Goal: Task Accomplishment & Management: Manage account settings

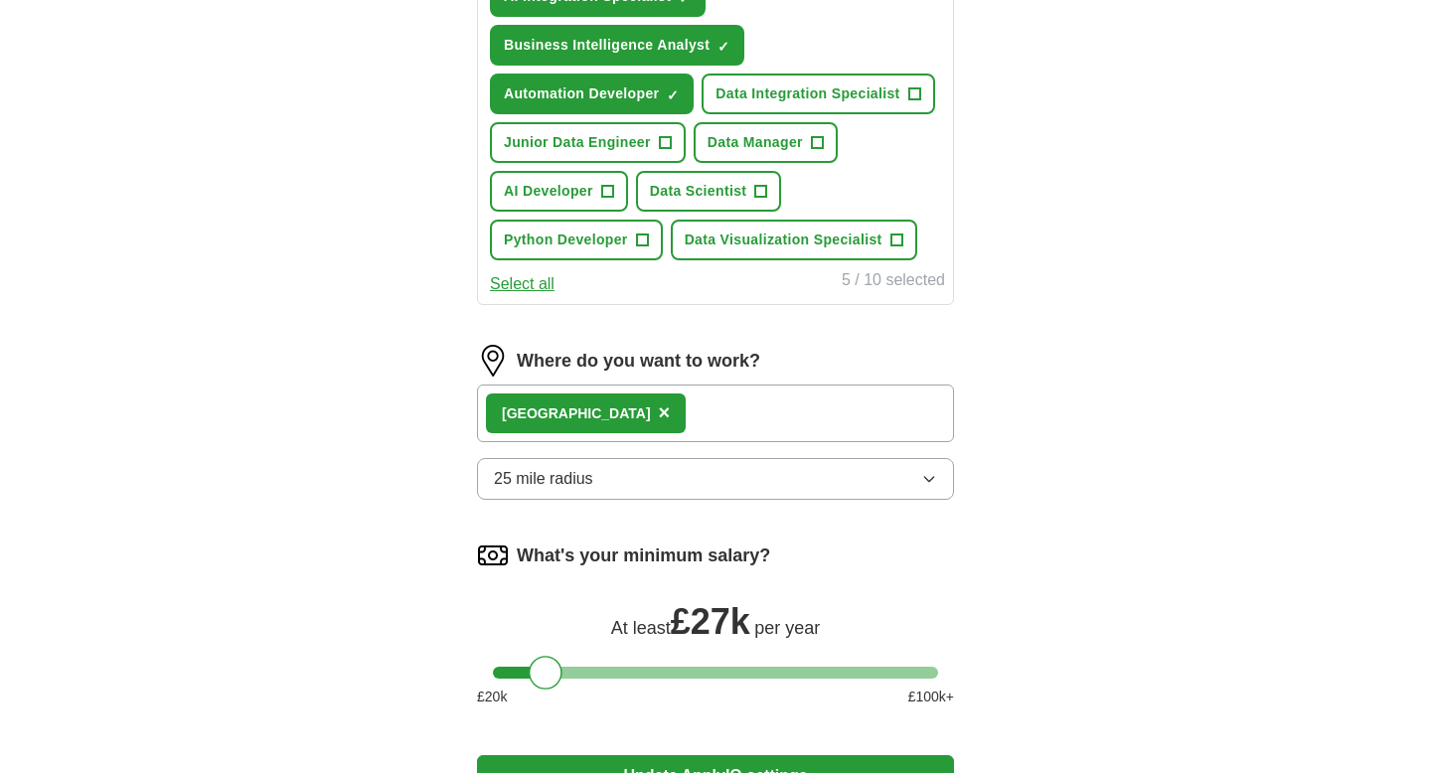
scroll to position [883, 0]
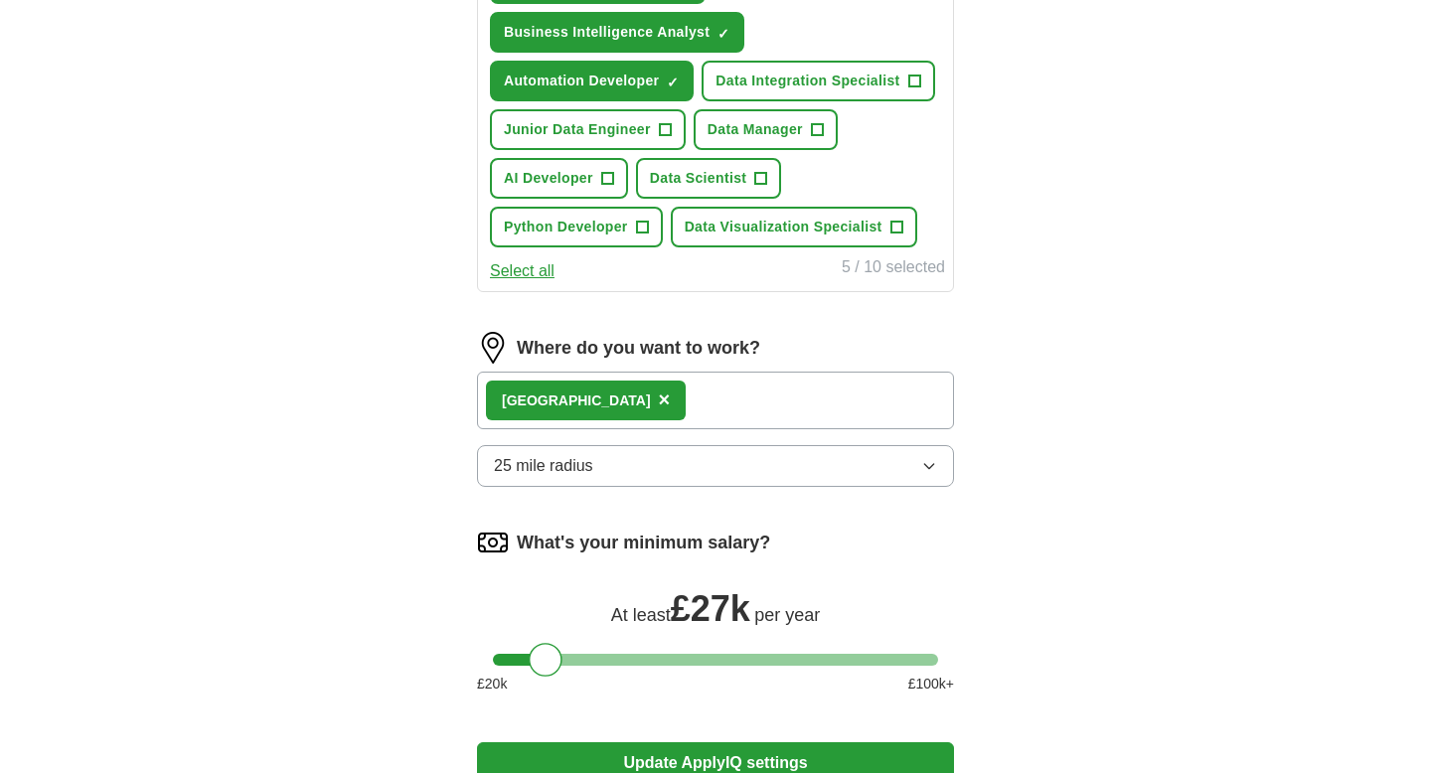
click at [654, 411] on div "London ×" at bounding box center [715, 401] width 477 height 58
click at [655, 398] on div "London ×" at bounding box center [715, 401] width 477 height 58
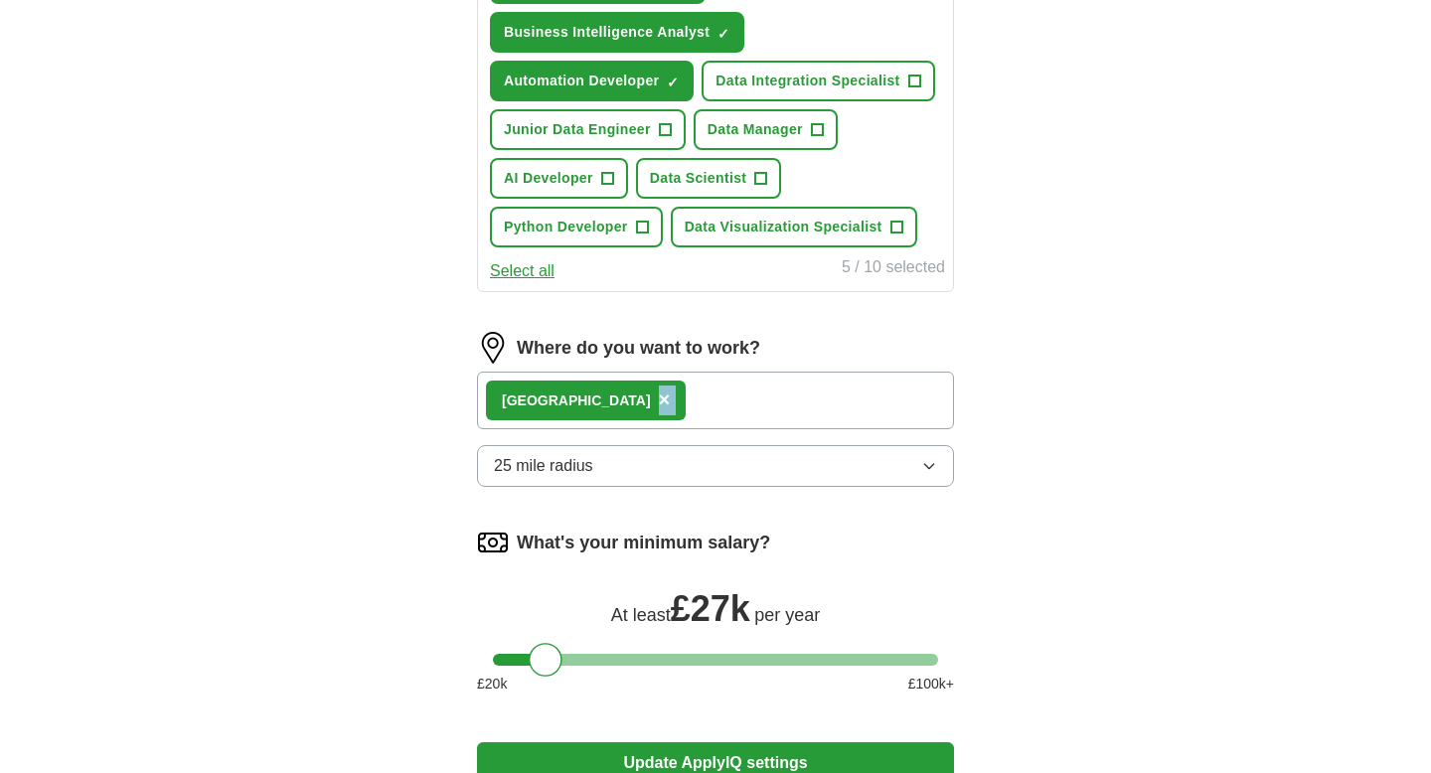
click at [1039, 389] on div "ApplyIQ Let ApplyIQ do the hard work of searching and applying for jobs. Just t…" at bounding box center [716, 27] width 1272 height 1700
click at [557, 393] on div "London ×" at bounding box center [586, 401] width 200 height 40
click at [659, 403] on span "×" at bounding box center [665, 400] width 12 height 22
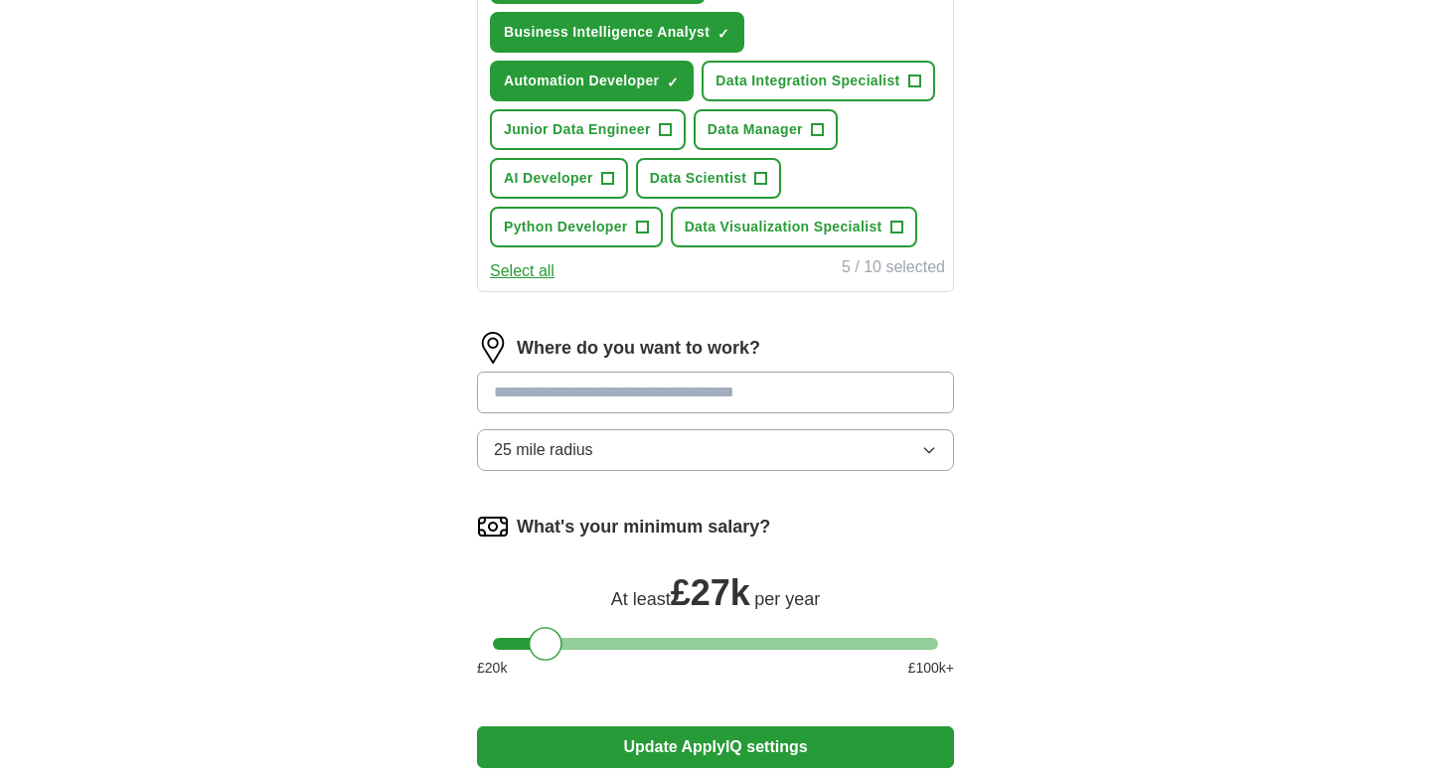
click at [561, 395] on input at bounding box center [715, 393] width 477 height 42
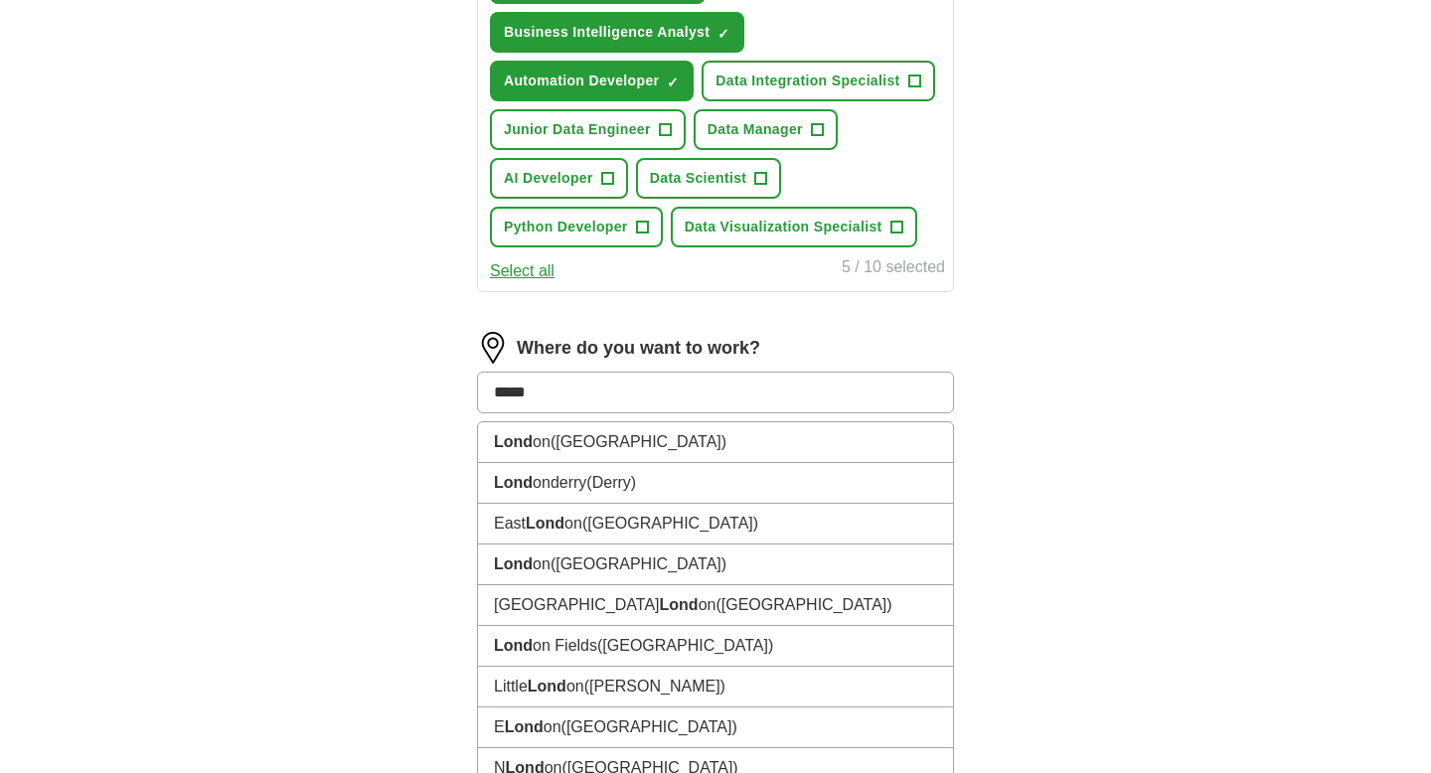
type input "******"
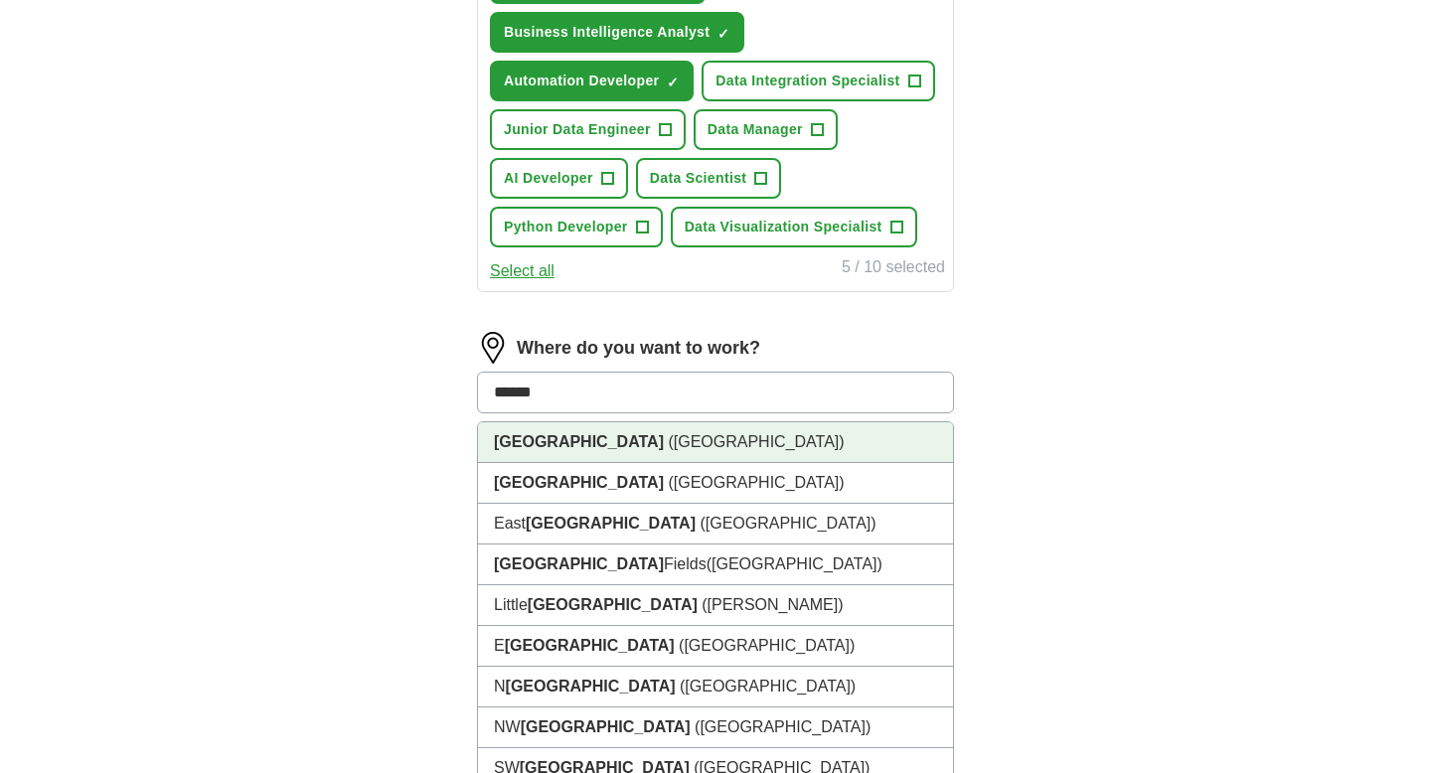
click at [668, 435] on span "([GEOGRAPHIC_DATA])" at bounding box center [756, 441] width 176 height 17
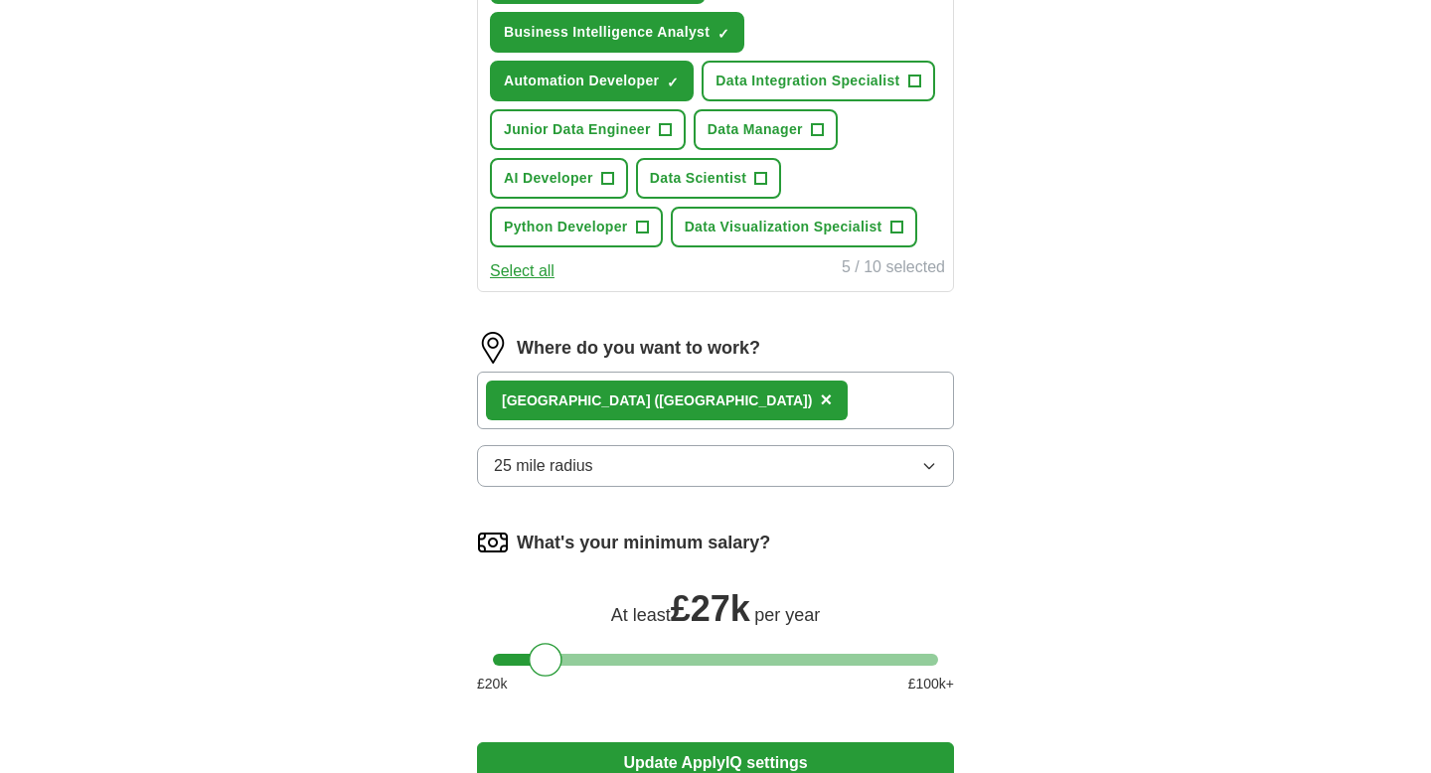
click at [699, 461] on button "25 mile radius" at bounding box center [715, 466] width 477 height 42
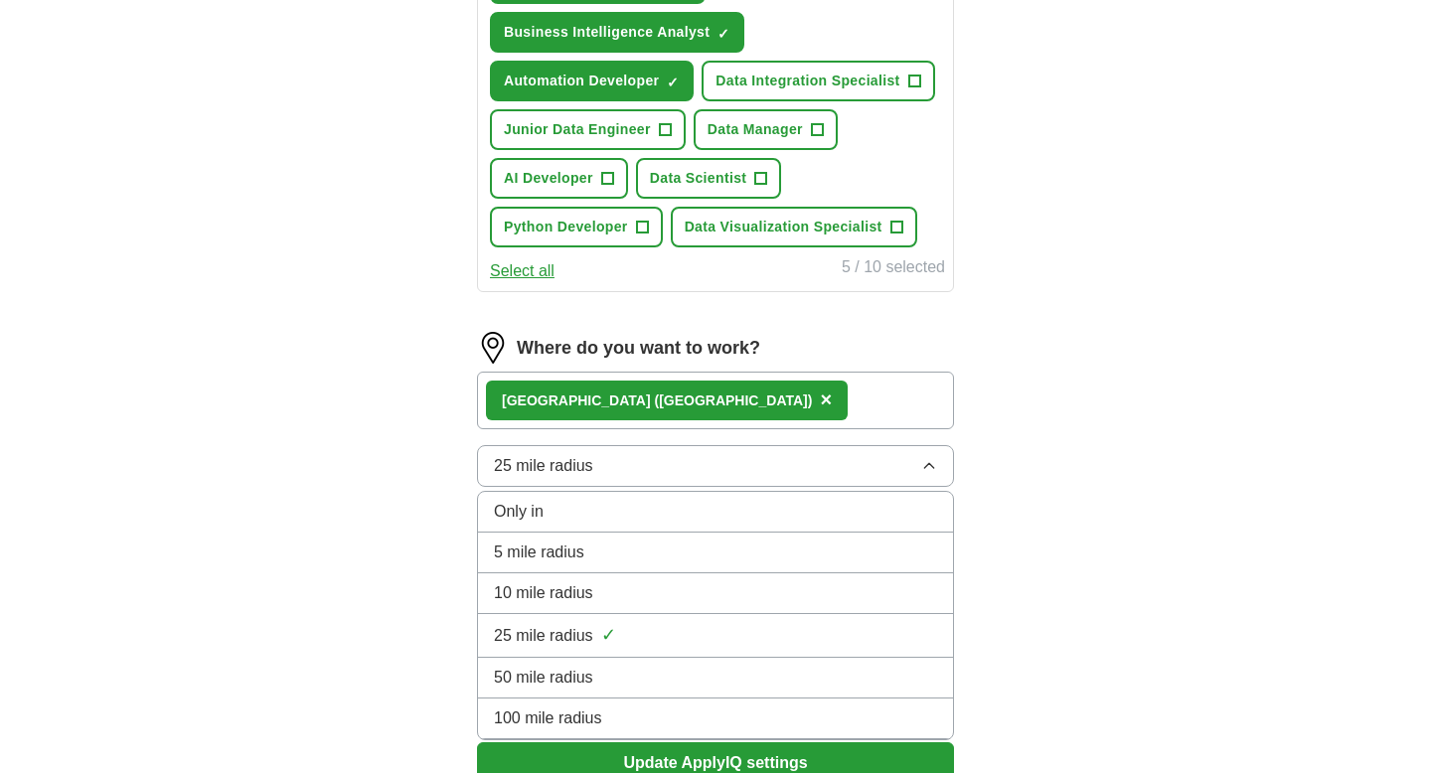
click at [657, 661] on li "50 mile radius" at bounding box center [715, 678] width 475 height 41
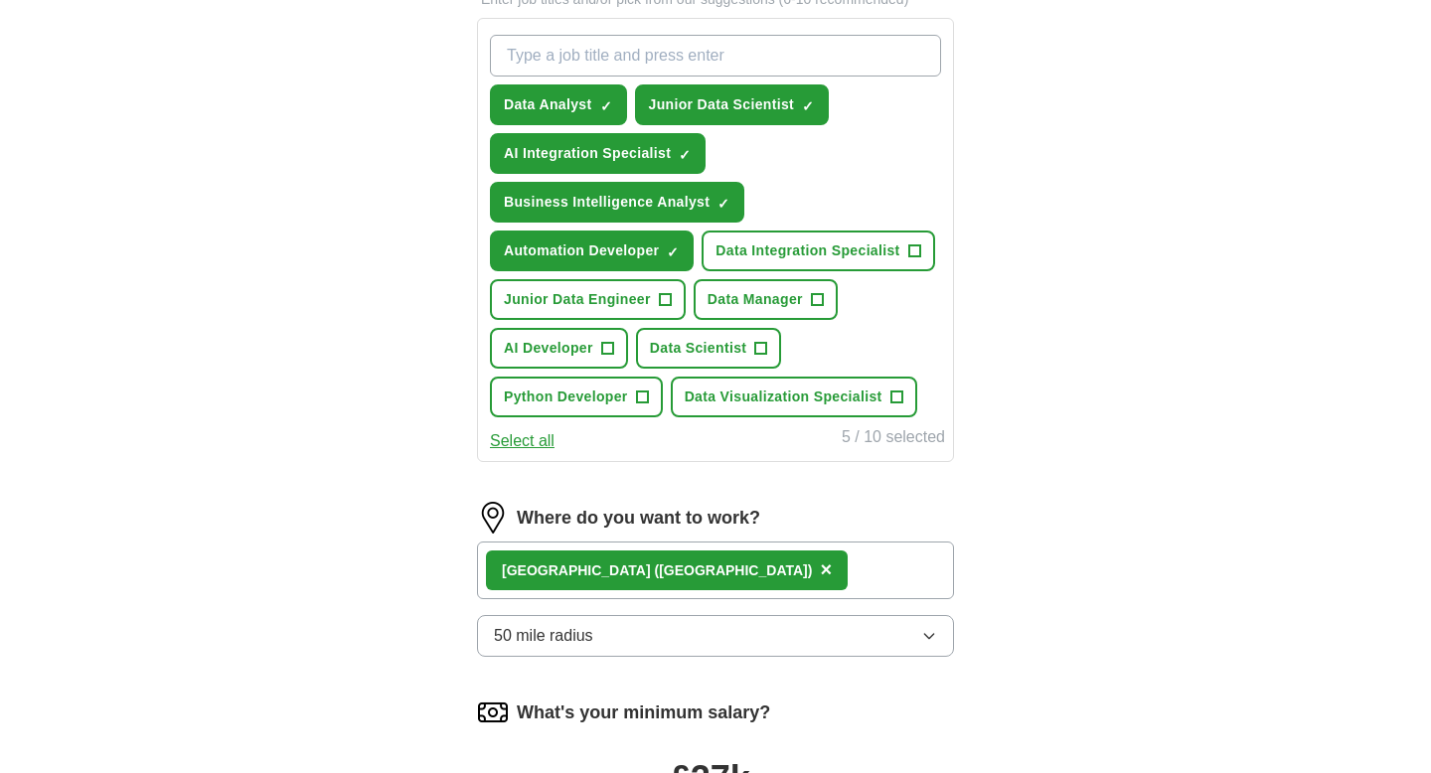
scroll to position [647, 0]
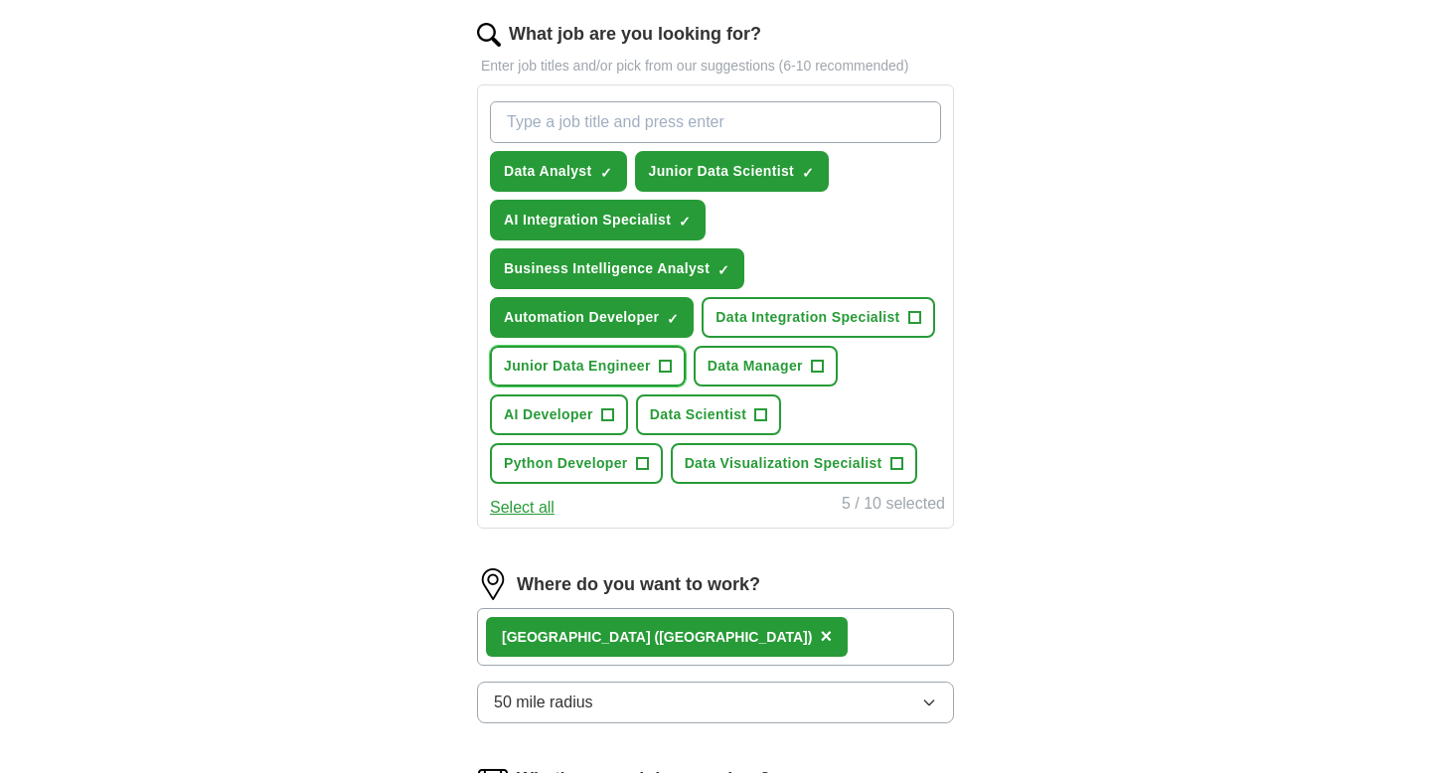
click at [621, 369] on span "Junior Data Engineer" at bounding box center [577, 366] width 147 height 21
click at [684, 109] on input "What job are you looking for?" at bounding box center [715, 122] width 451 height 42
type input "marketing analys"
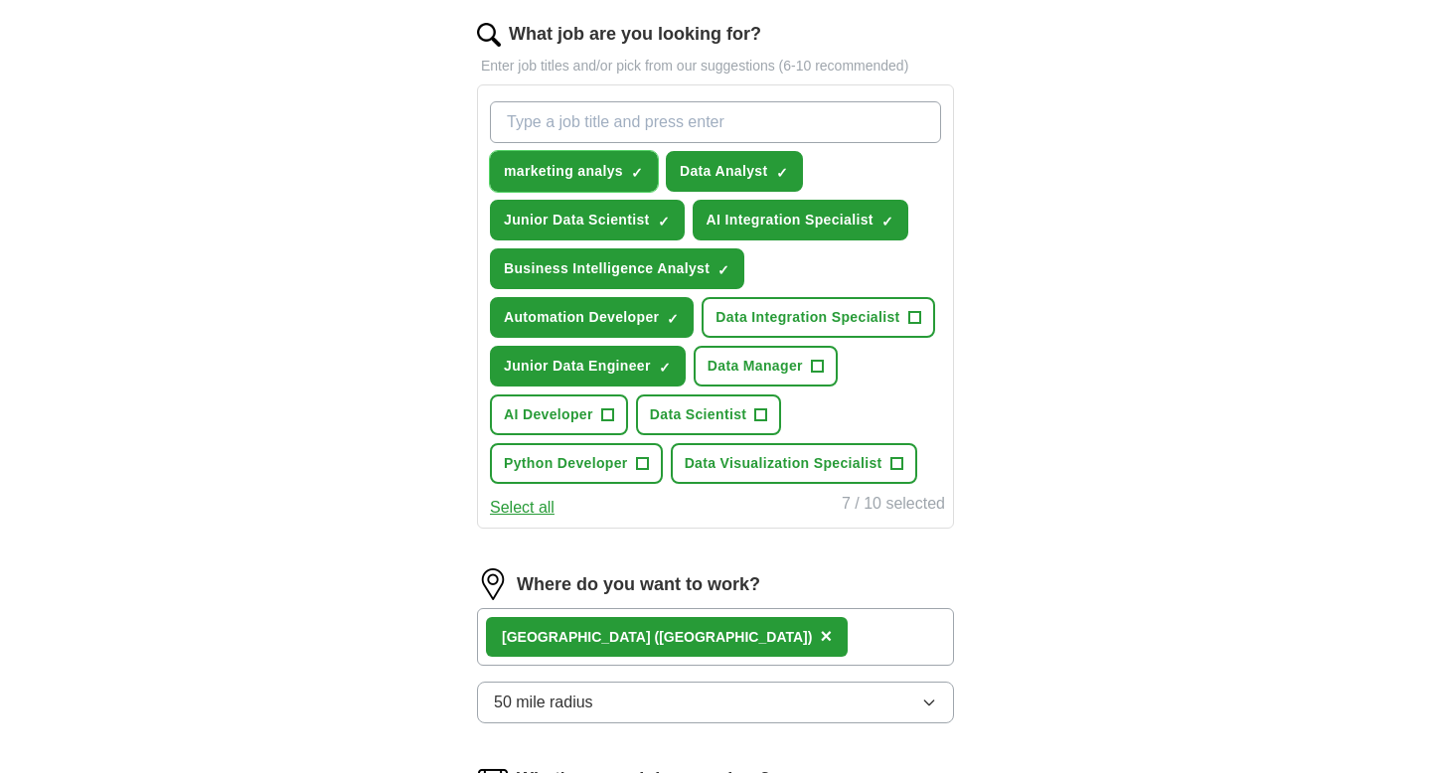
click at [0, 0] on span "×" at bounding box center [0, 0] width 0 height 0
click at [625, 118] on input "What job are you looking for?" at bounding box center [715, 122] width 451 height 42
type input "marketing analyst"
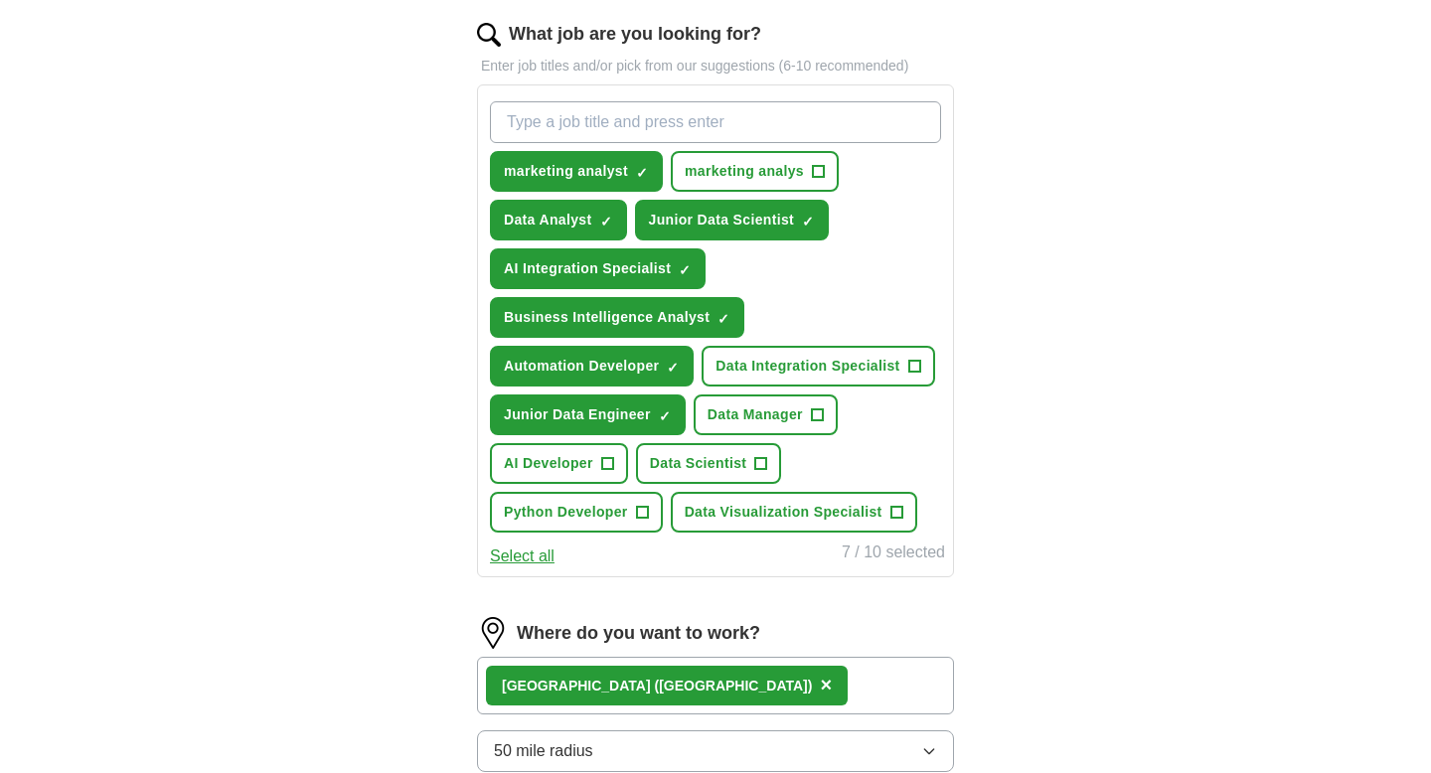
click at [615, 129] on input "What job are you looking for?" at bounding box center [715, 122] width 451 height 42
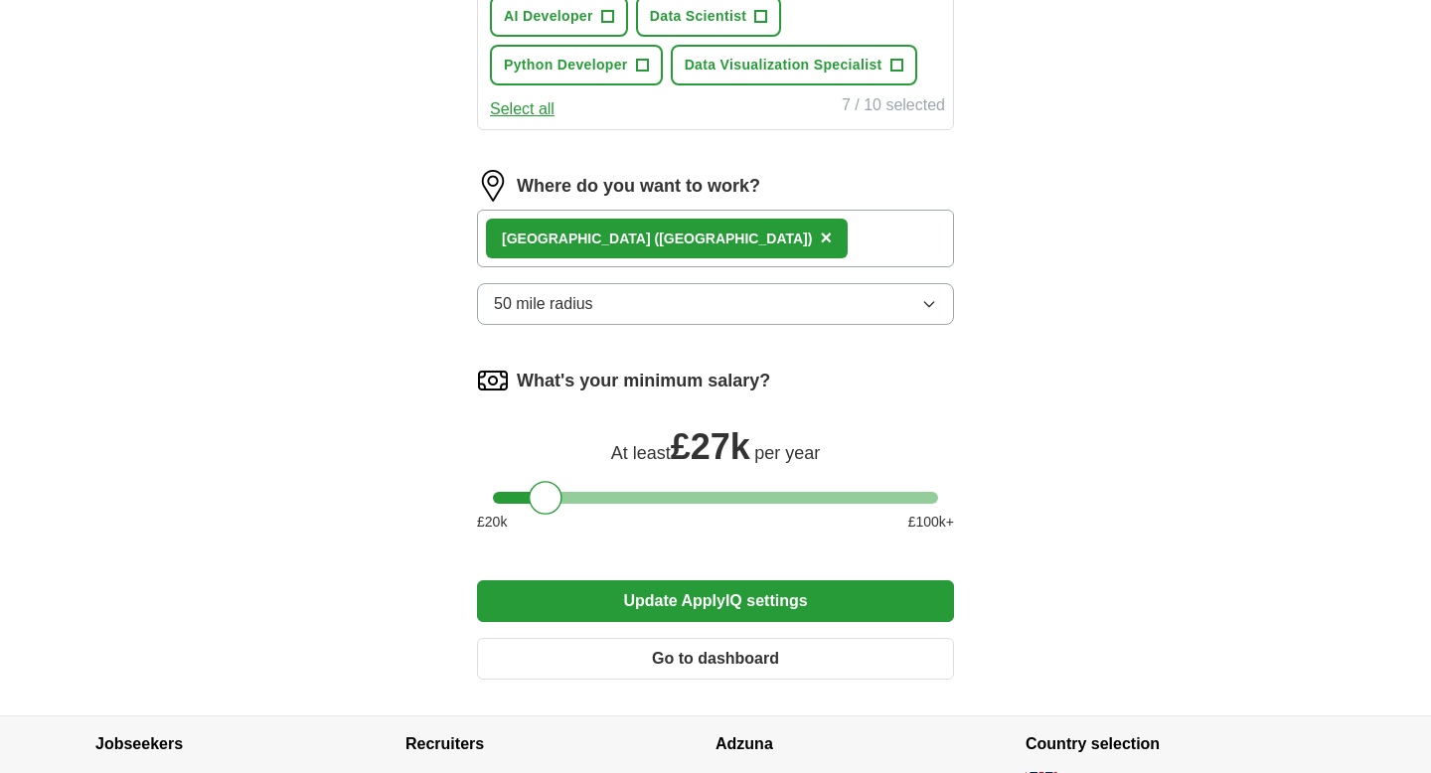
scroll to position [1258, 0]
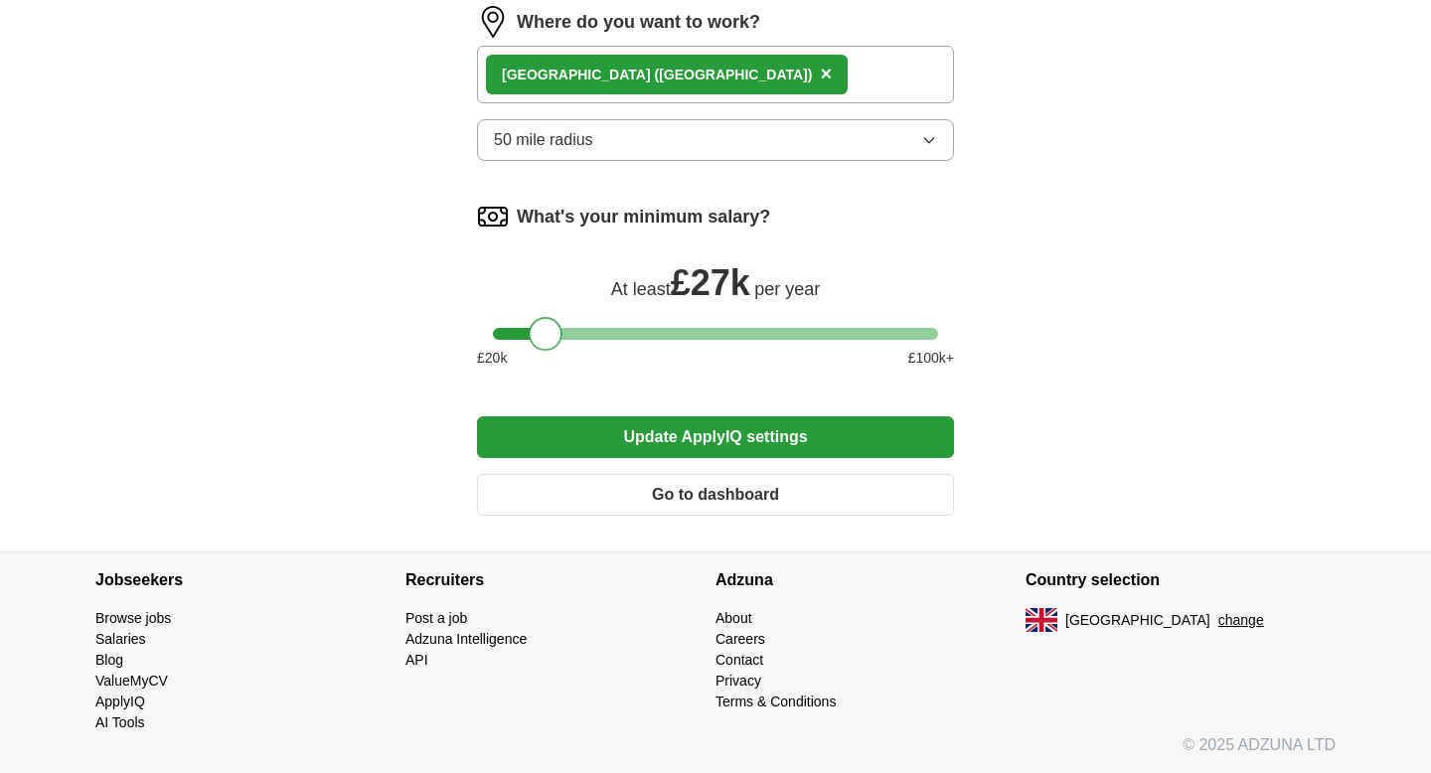
click at [544, 335] on div at bounding box center [546, 334] width 34 height 34
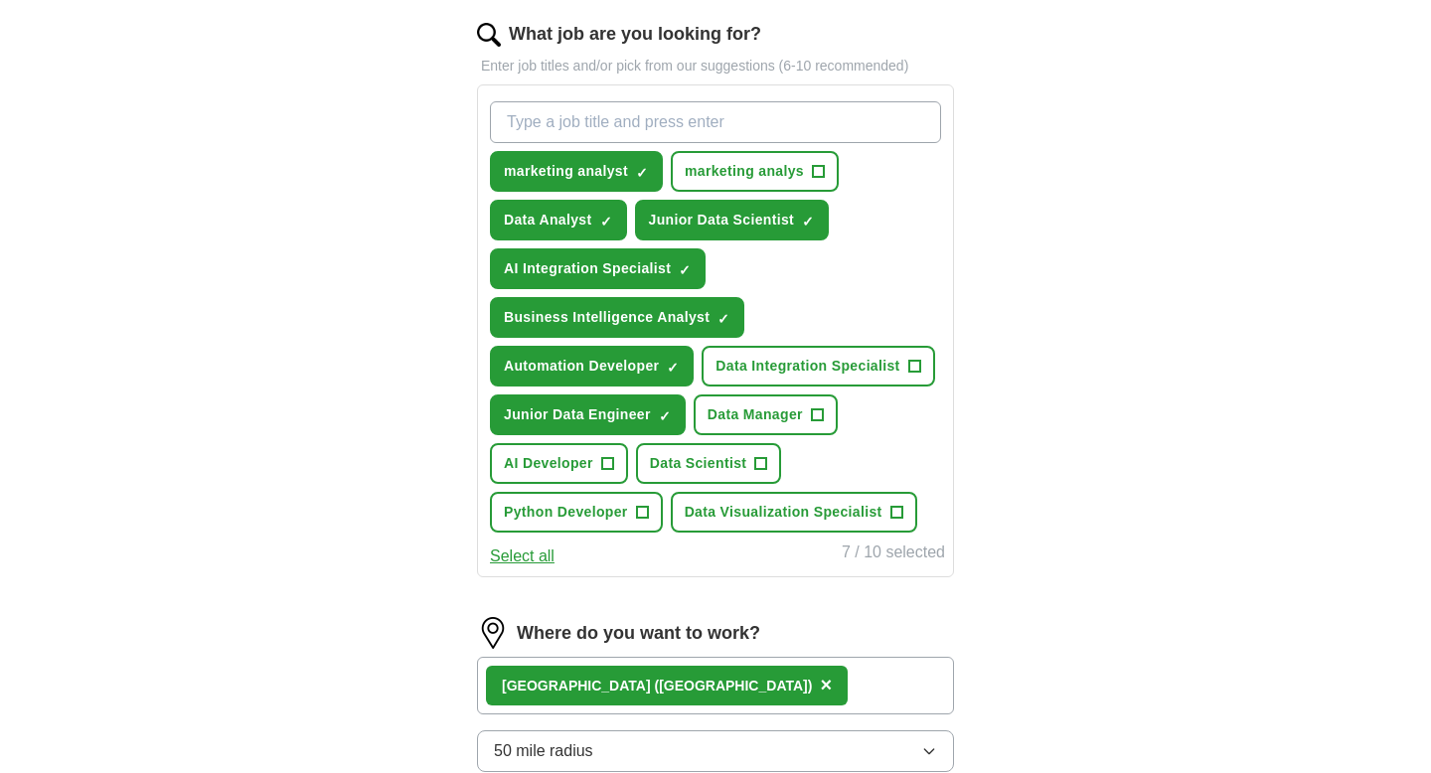
scroll to position [638, 0]
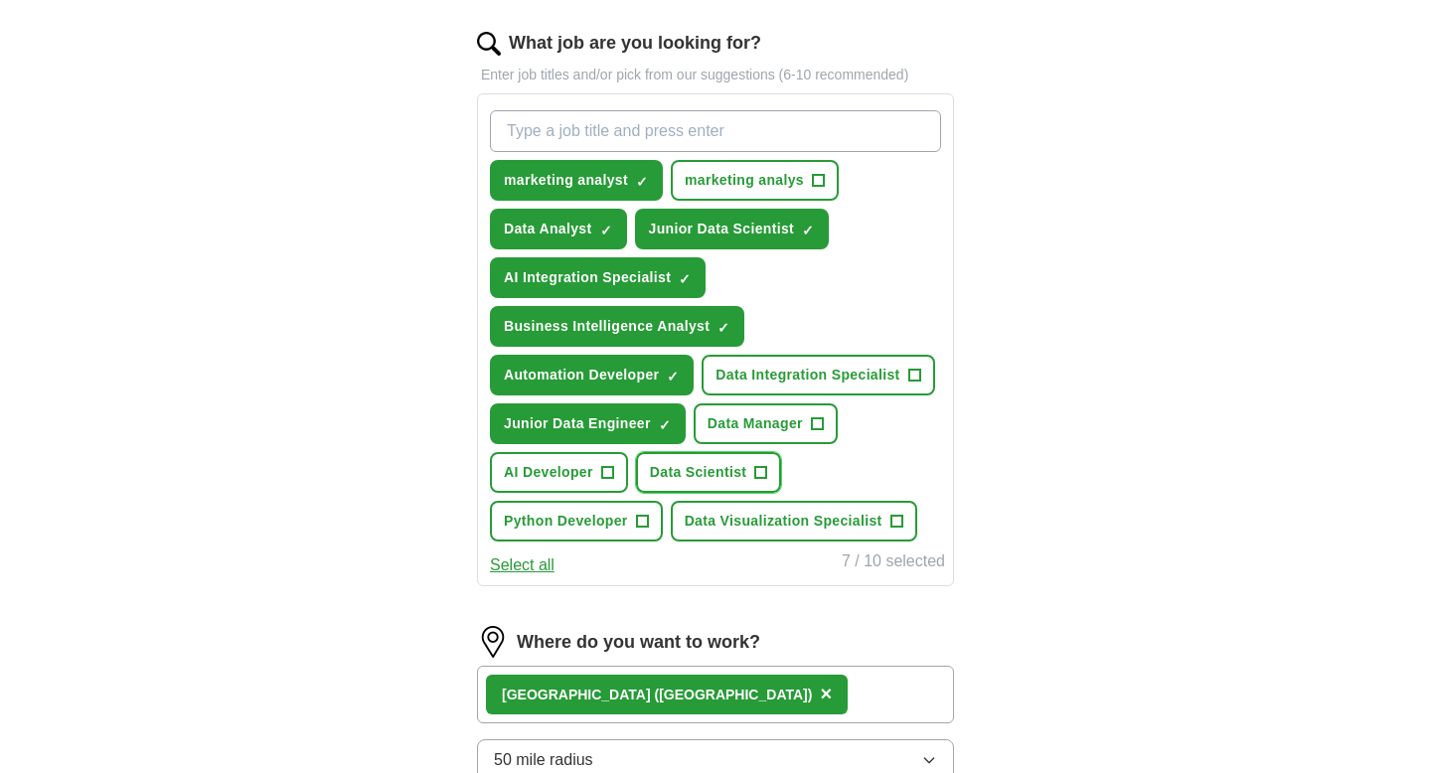
click at [719, 473] on span "Data Scientist" at bounding box center [698, 472] width 97 height 21
click at [680, 119] on input "What job are you looking for?" at bounding box center [715, 131] width 451 height 42
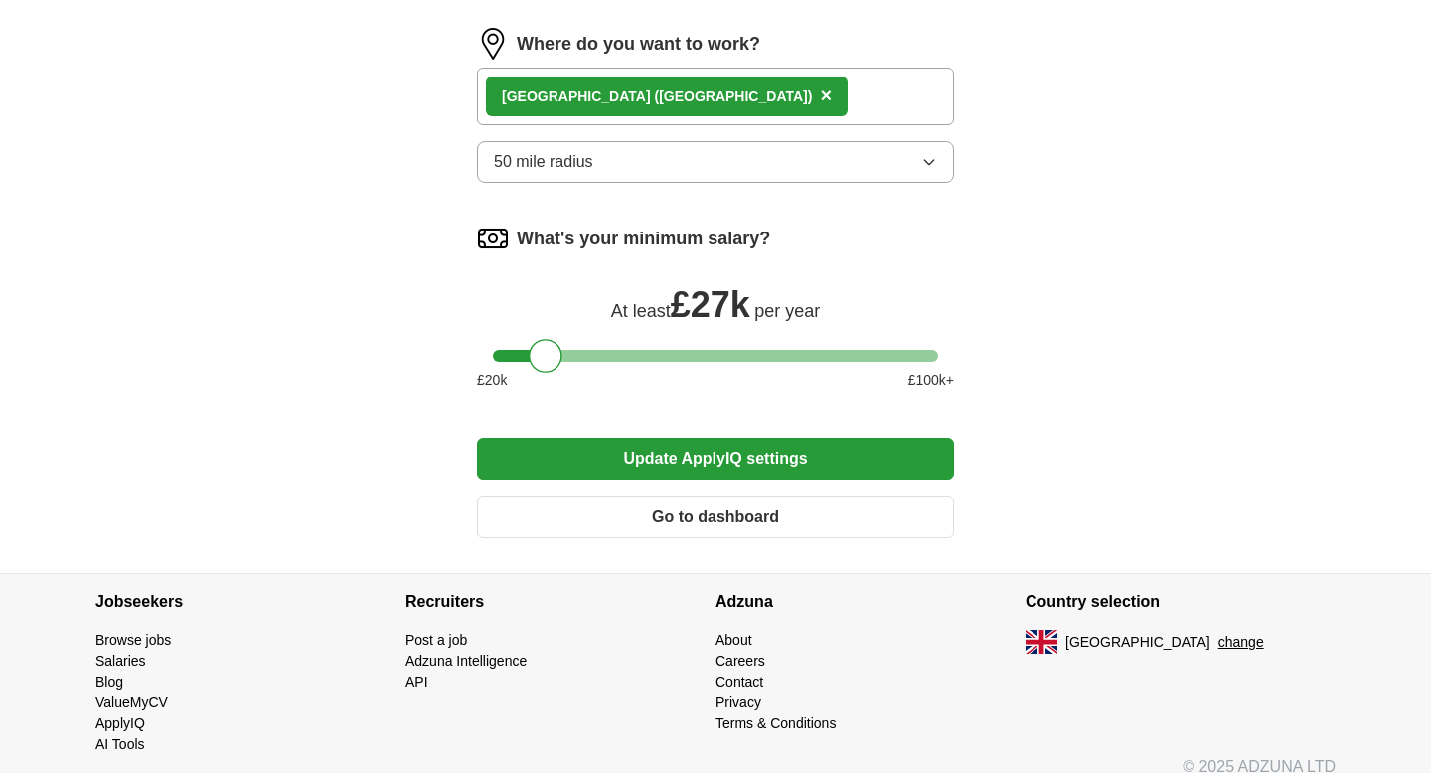
scroll to position [1258, 0]
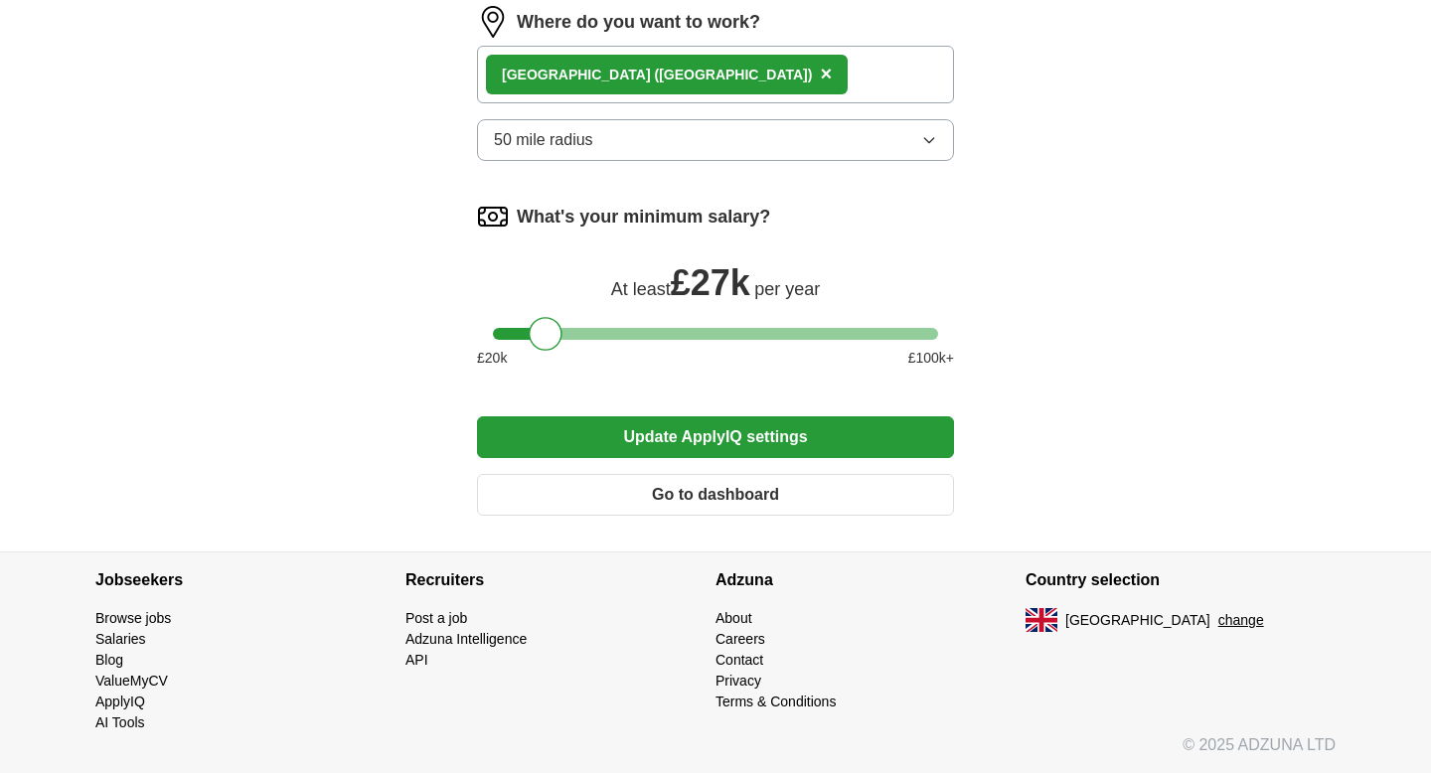
click at [612, 445] on button "Update ApplyIQ settings" at bounding box center [715, 437] width 477 height 42
